Goal: Task Accomplishment & Management: Use online tool/utility

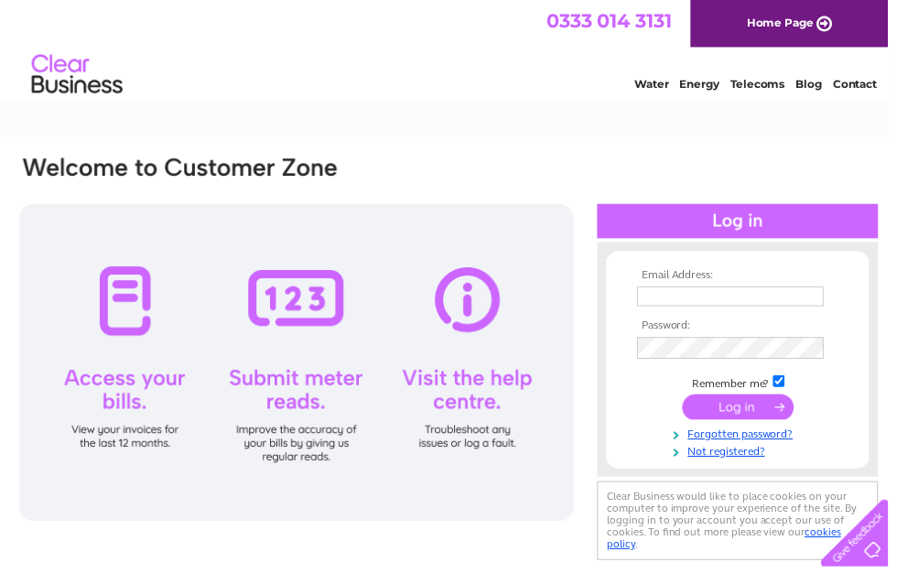
click at [661, 295] on input "text" at bounding box center [737, 299] width 188 height 20
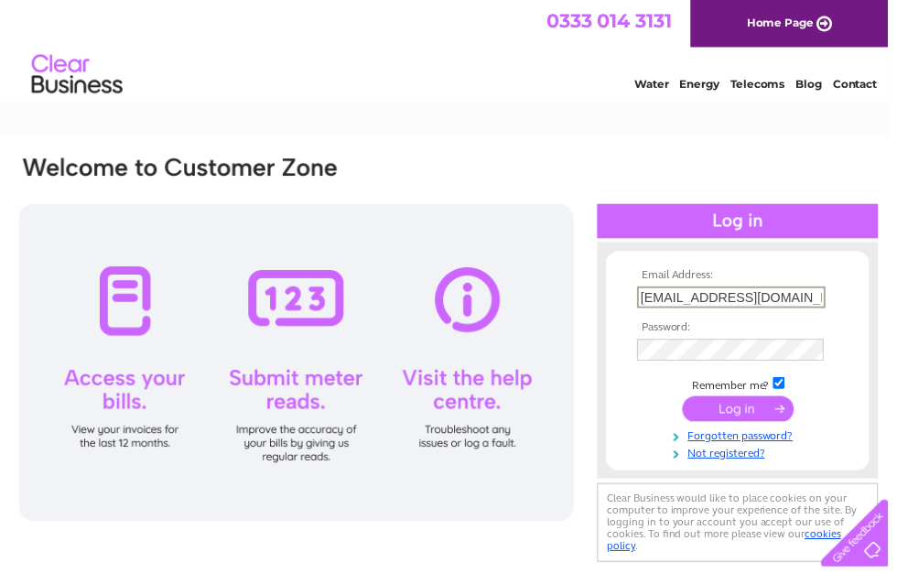
type input "Eebspanels@hotmail.co.uk"
click at [746, 414] on input "submit" at bounding box center [745, 413] width 113 height 26
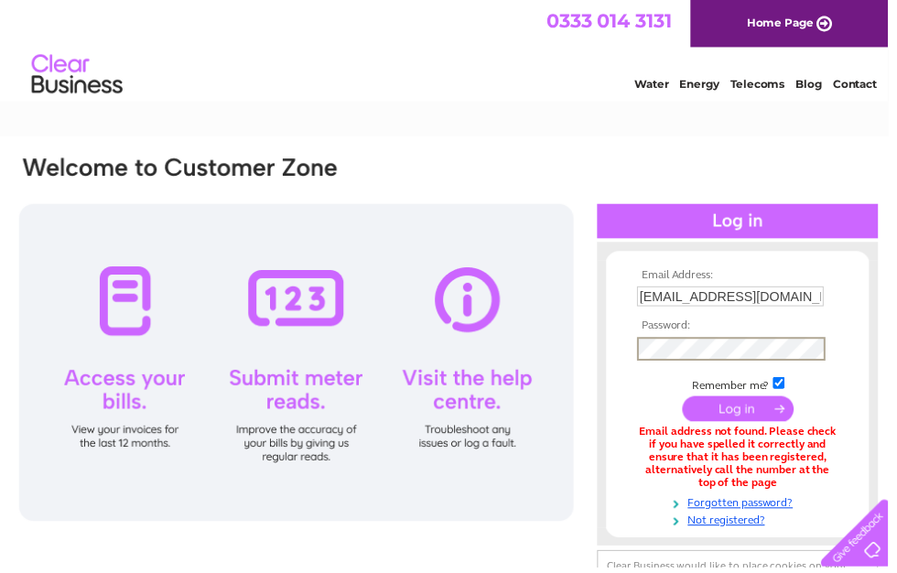
click at [746, 407] on input "submit" at bounding box center [745, 413] width 113 height 26
click at [737, 409] on input "submit" at bounding box center [745, 413] width 113 height 26
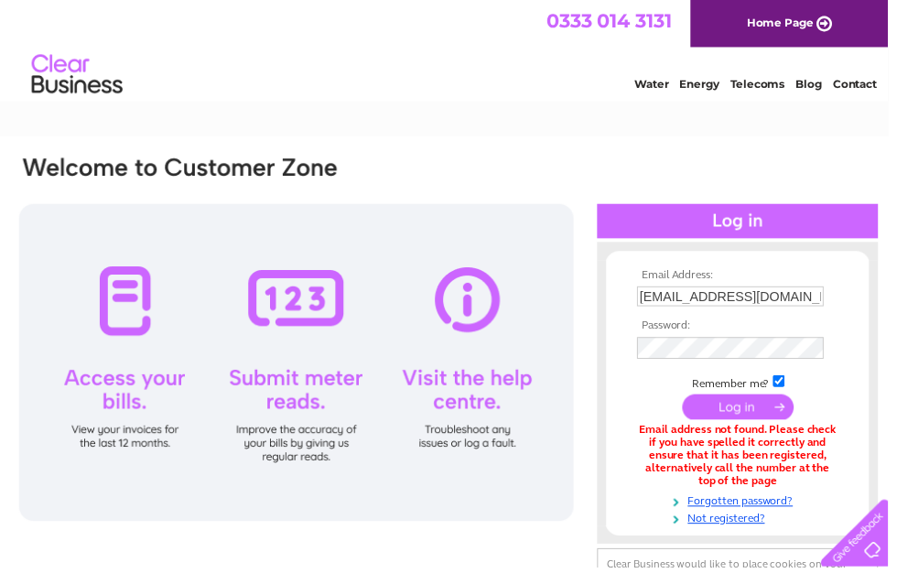
click at [655, 297] on input "Eebspanels@hotmail.co.uk" at bounding box center [737, 299] width 188 height 20
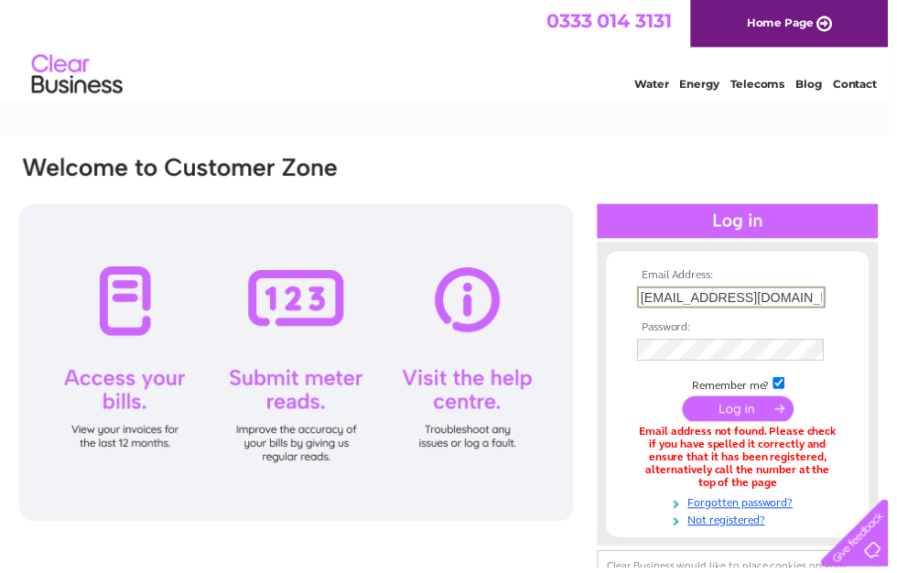
type input "ebspanels@hotmail.co.uk"
click at [747, 403] on input "submit" at bounding box center [745, 413] width 113 height 26
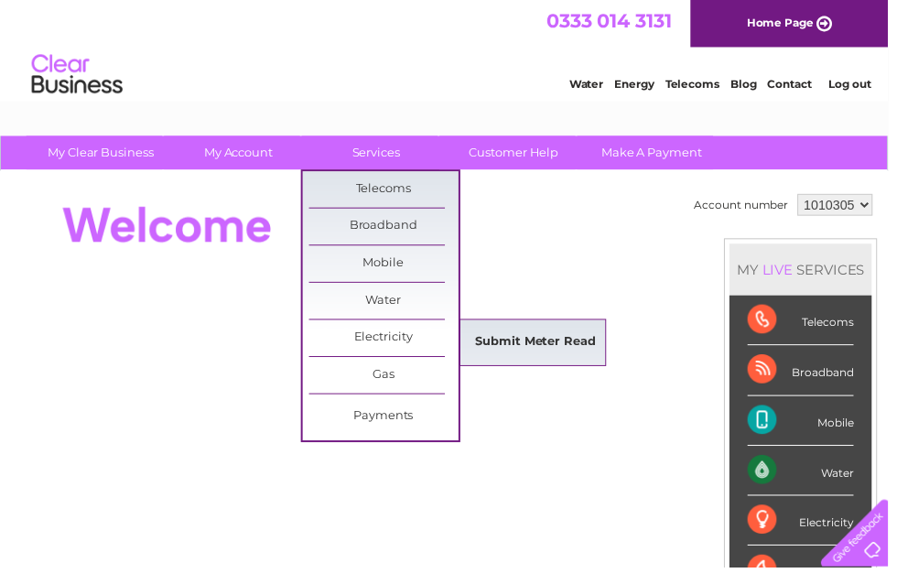
click at [543, 336] on link "Submit Meter Read" at bounding box center [541, 346] width 151 height 37
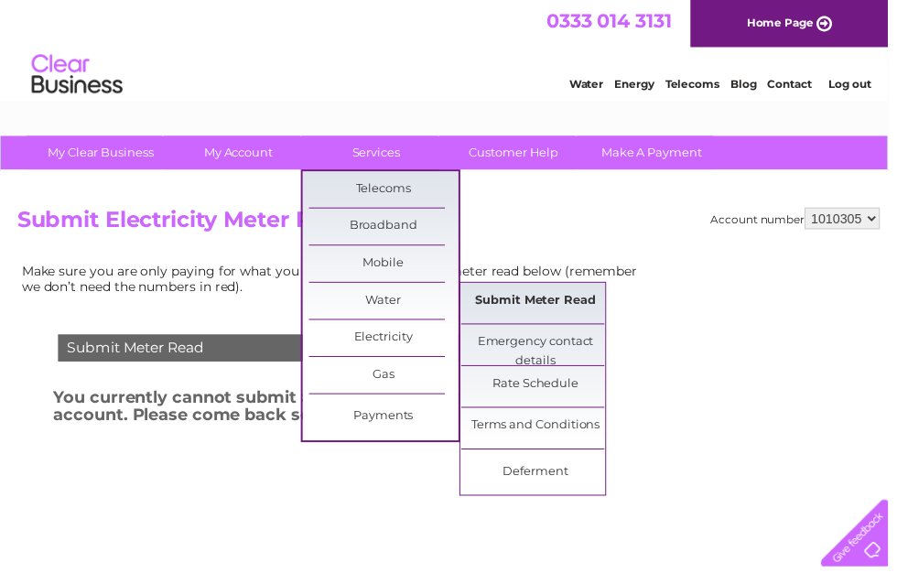
click at [548, 295] on link "Submit Meter Read" at bounding box center [541, 303] width 151 height 37
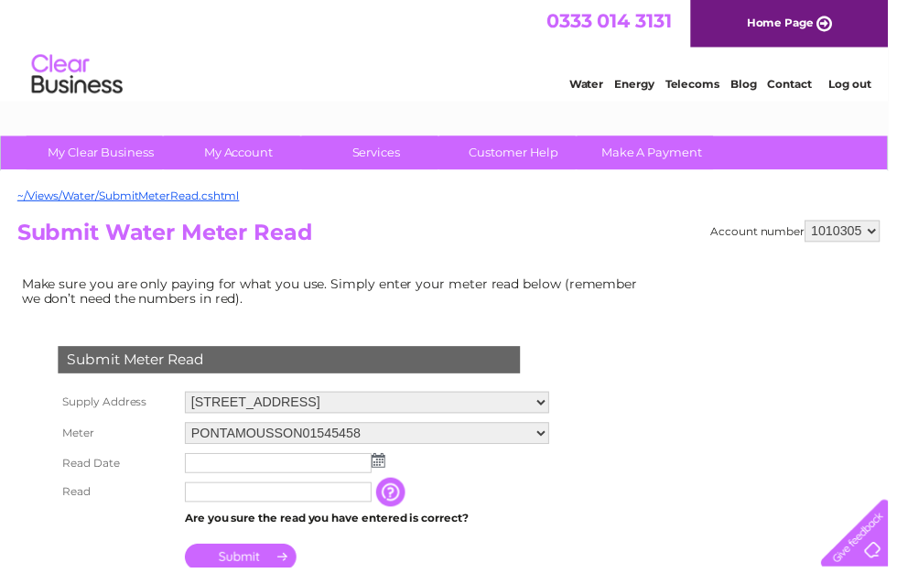
click at [200, 468] on input "text" at bounding box center [281, 467] width 188 height 20
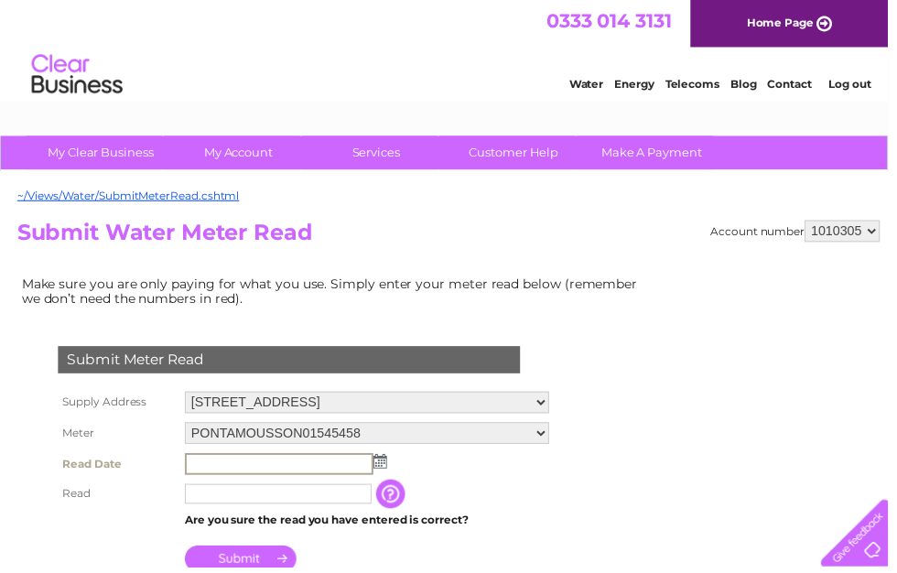
click at [382, 472] on img at bounding box center [384, 465] width 14 height 15
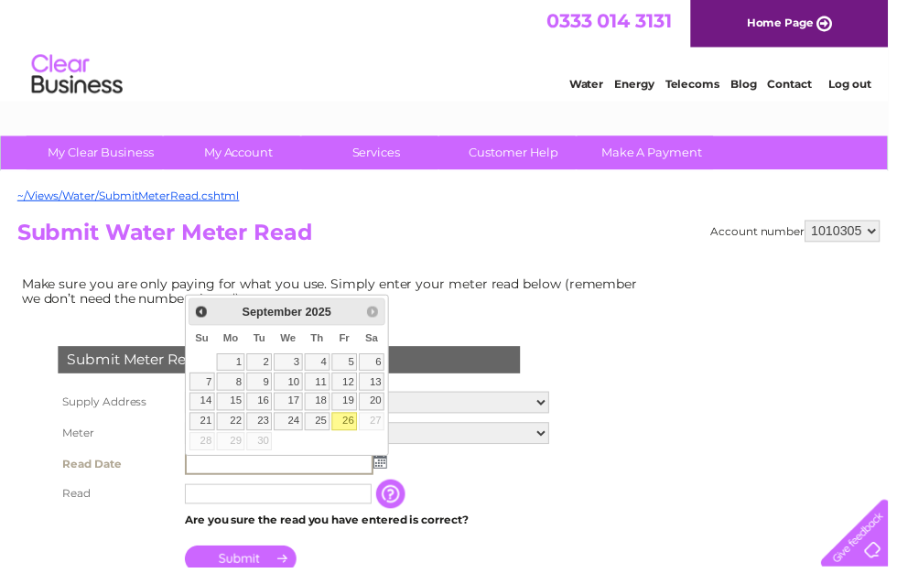
click at [388, 468] on img at bounding box center [384, 465] width 14 height 15
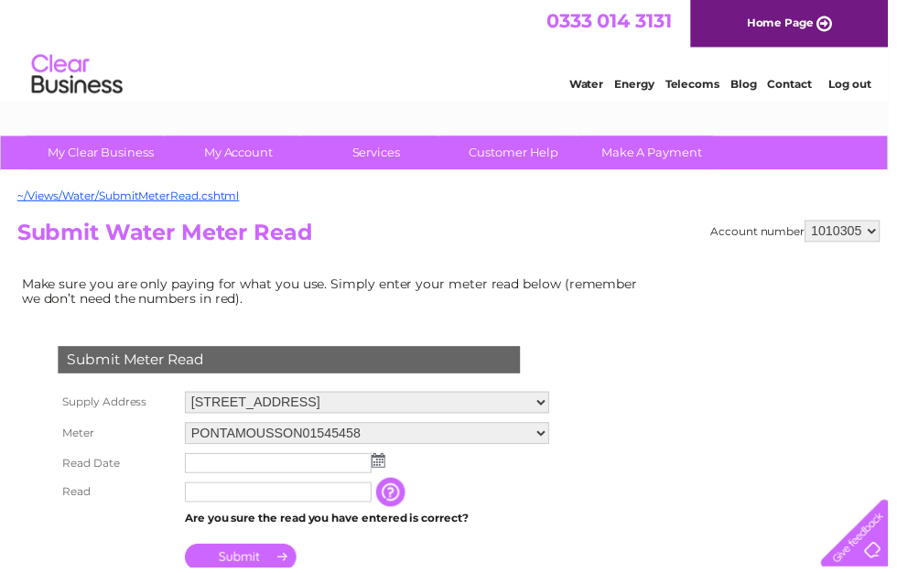
click at [384, 468] on img at bounding box center [382, 464] width 14 height 15
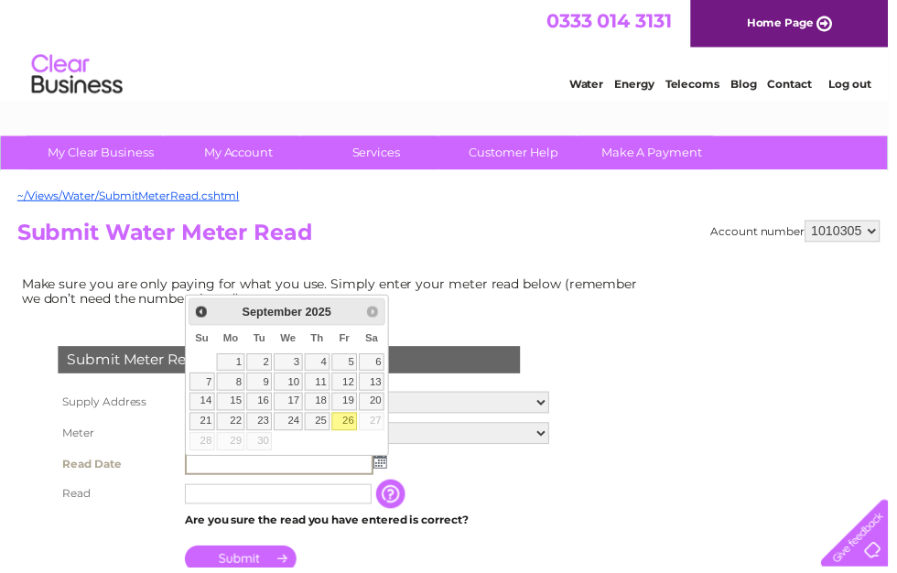
click at [356, 424] on link "26" at bounding box center [348, 425] width 26 height 18
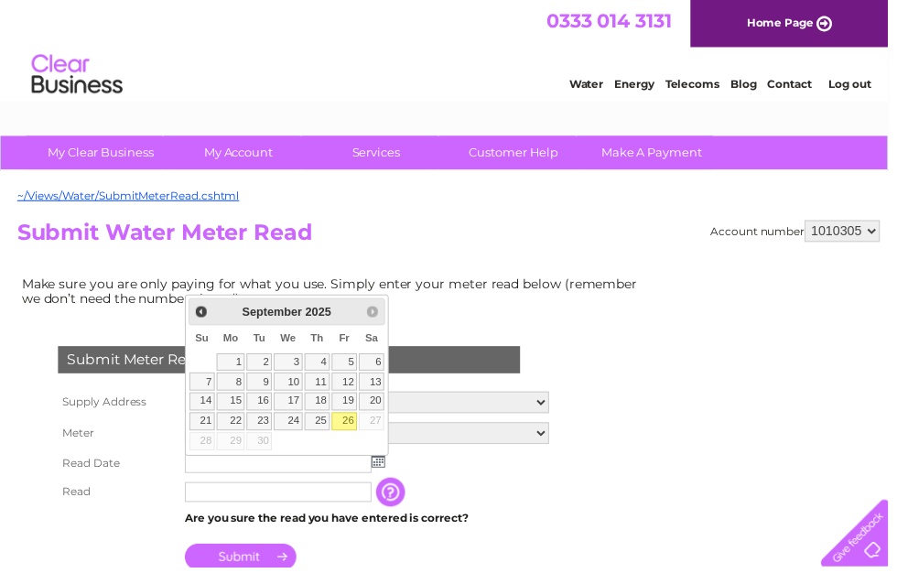
type input "2025/09/26"
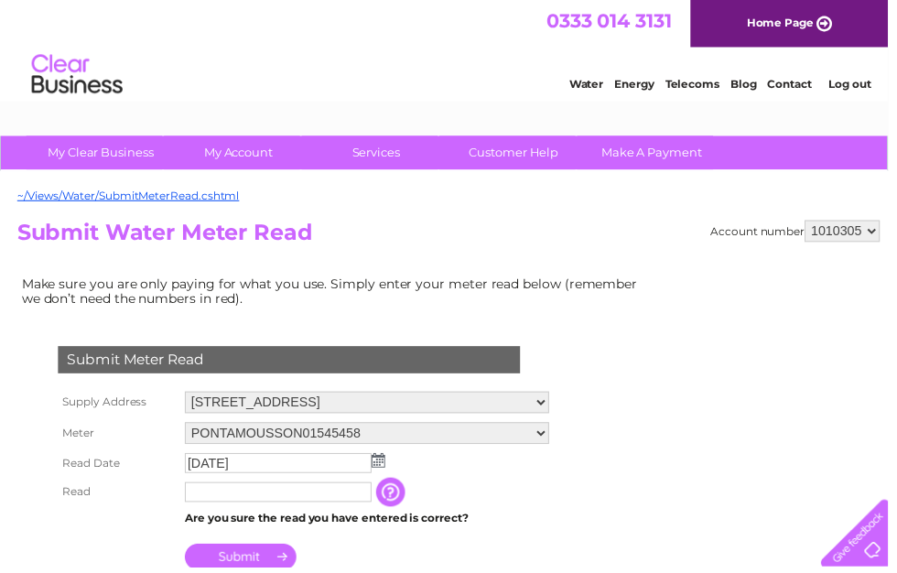
click at [212, 500] on input "text" at bounding box center [281, 497] width 188 height 20
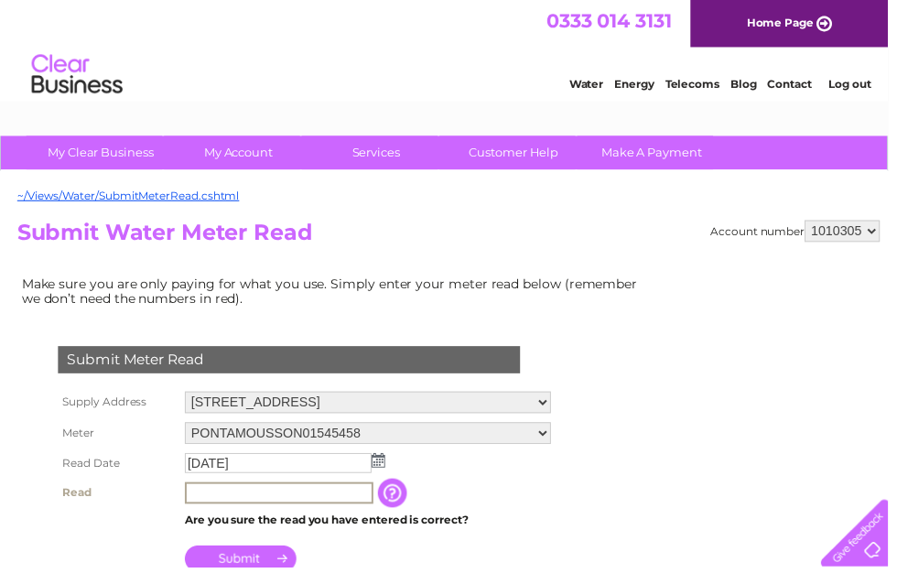
scroll to position [141, 0]
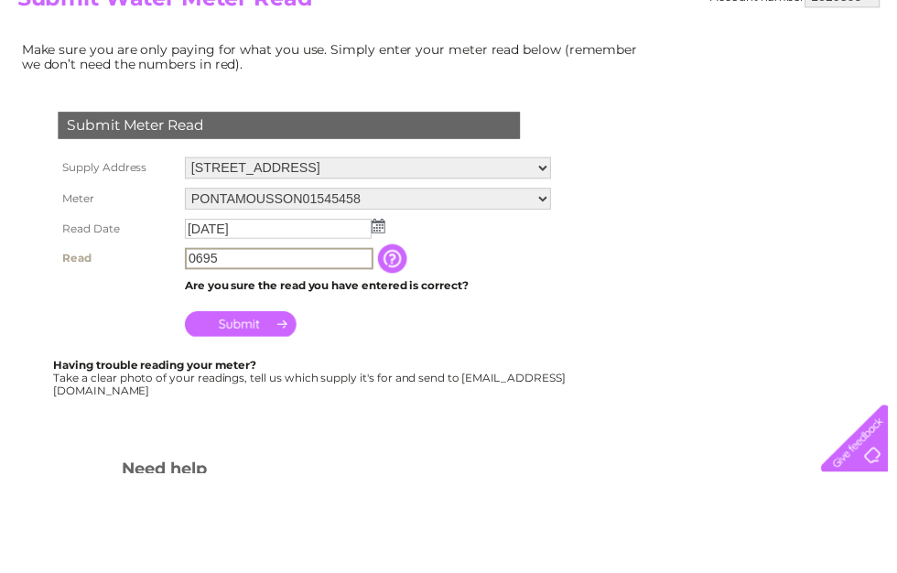
type input "0695"
click at [246, 410] on input "Submit" at bounding box center [243, 423] width 113 height 26
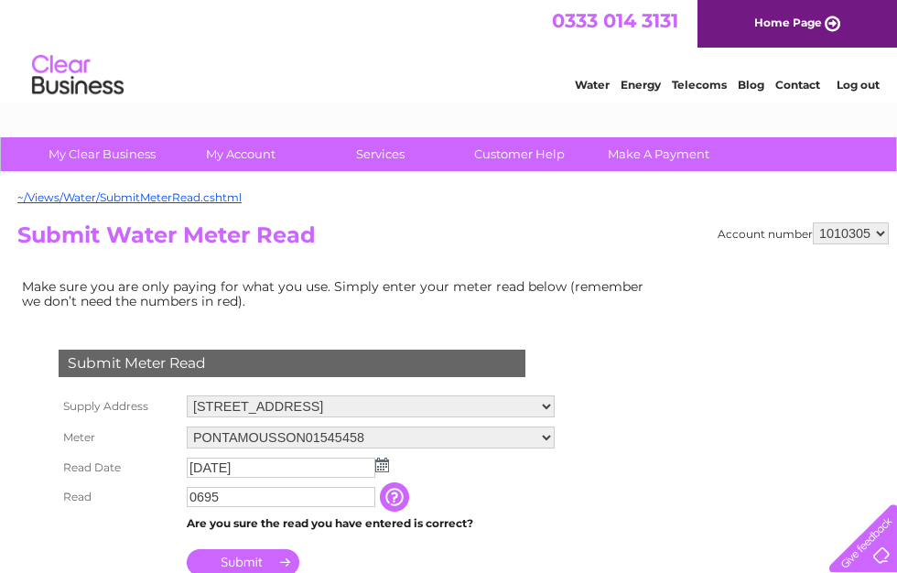
scroll to position [0, 9]
